Goal: Find specific page/section: Find specific page/section

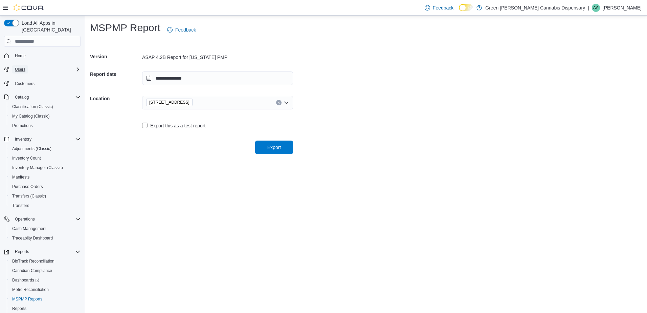
click at [19, 67] on span "Users" at bounding box center [20, 69] width 10 height 5
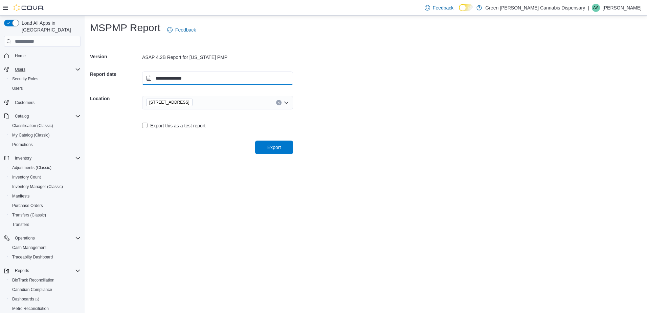
click at [148, 77] on input "**********" at bounding box center [217, 78] width 151 height 14
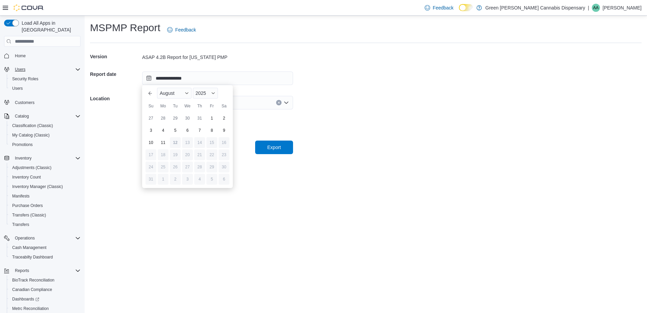
click at [126, 154] on div "**********" at bounding box center [366, 88] width 562 height 144
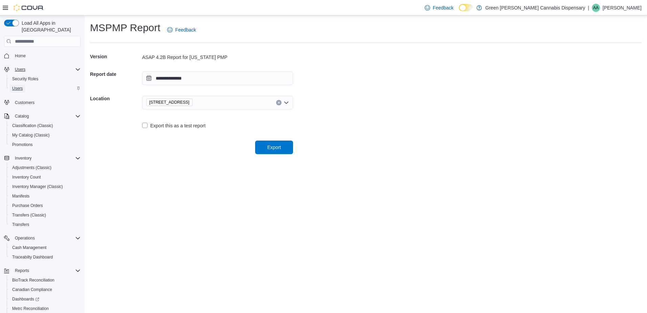
click at [17, 86] on span "Users" at bounding box center [17, 88] width 10 height 5
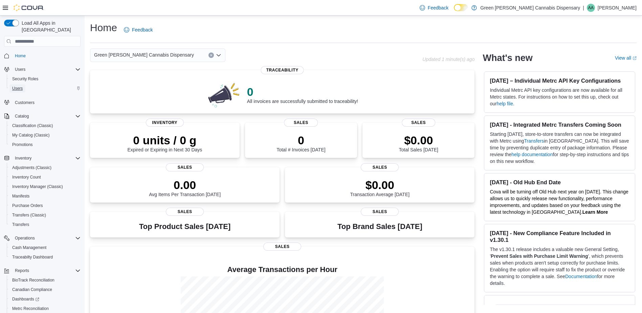
click at [17, 86] on span "Users" at bounding box center [17, 88] width 10 height 5
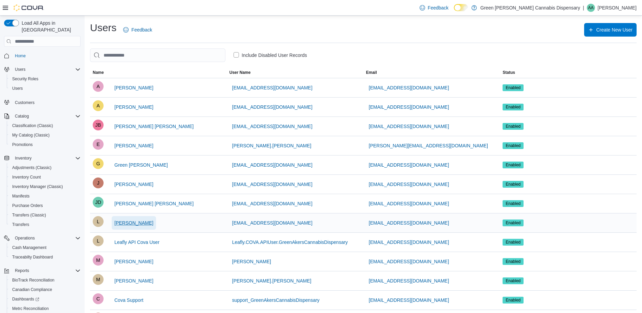
click at [133, 224] on span "Lauren Davis" at bounding box center [133, 222] width 39 height 7
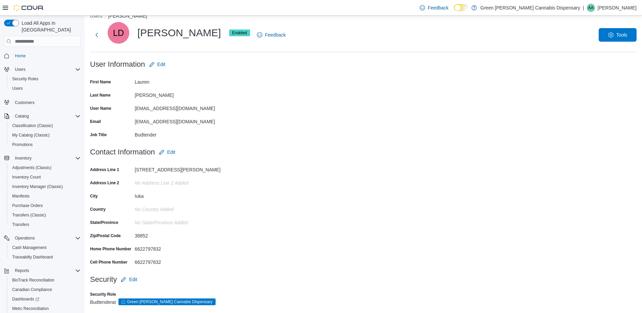
scroll to position [17, 0]
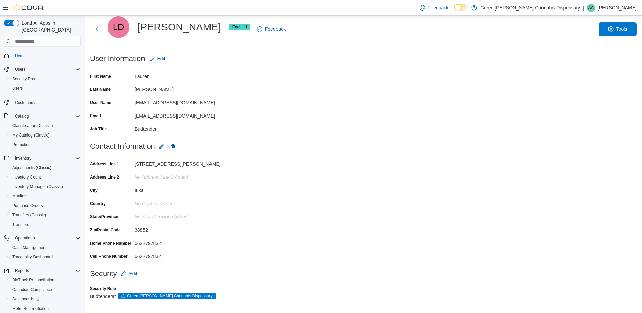
click at [201, 210] on form "Contact Information Edit Address Line 1 230 Thomas Street Address Line 2 No Add…" at bounding box center [363, 202] width 546 height 127
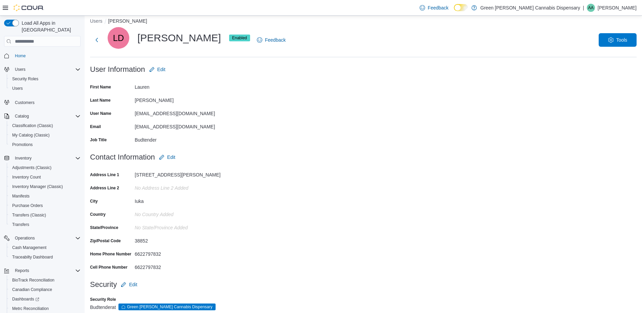
scroll to position [0, 0]
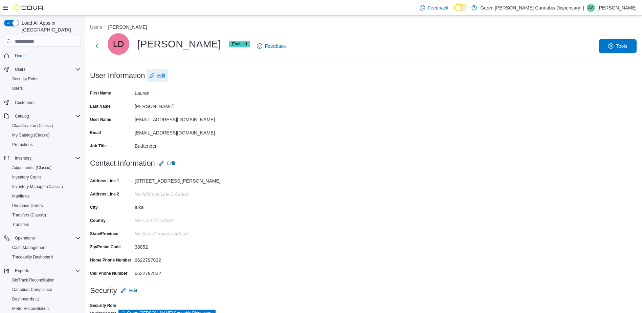
click at [163, 75] on span "Edit" at bounding box center [161, 75] width 8 height 7
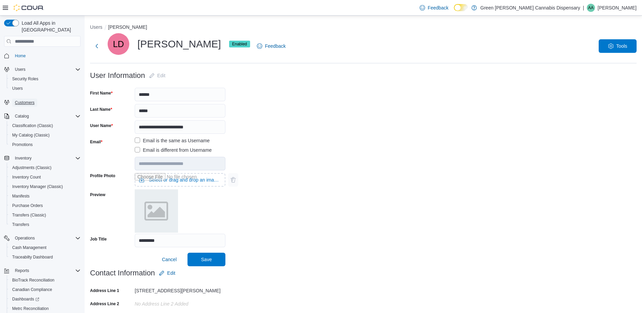
click at [25, 100] on span "Customers" at bounding box center [25, 102] width 20 height 5
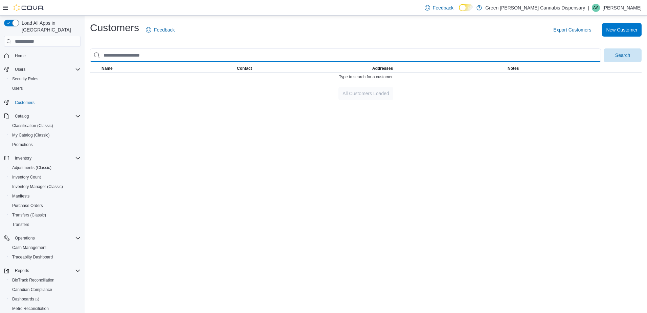
click at [156, 56] on input "search" at bounding box center [345, 55] width 511 height 14
type input "*****"
click at [603, 48] on button "Search" at bounding box center [622, 55] width 38 height 14
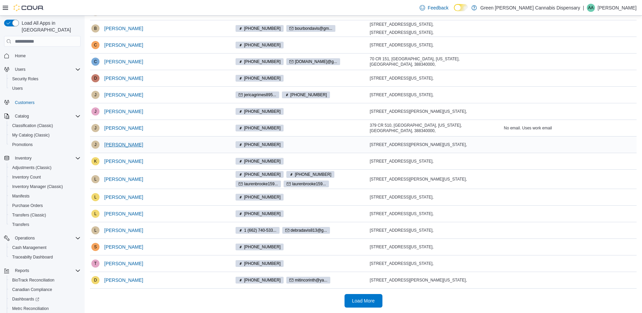
scroll to position [74, 0]
click at [125, 179] on span "Lauren Davis" at bounding box center [123, 179] width 39 height 7
